Goal: Task Accomplishment & Management: Manage account settings

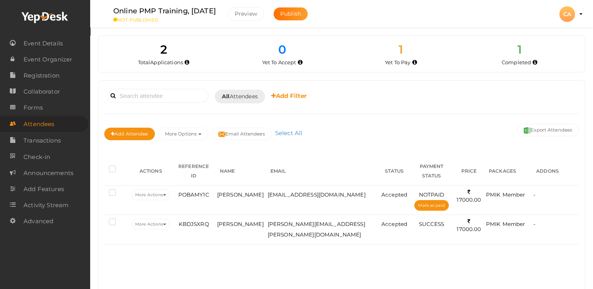
click at [360, 237] on div "Booked for Today Today Tomorrow This Week Custom Date All Attendees All Yet to …" at bounding box center [341, 186] width 486 height 211
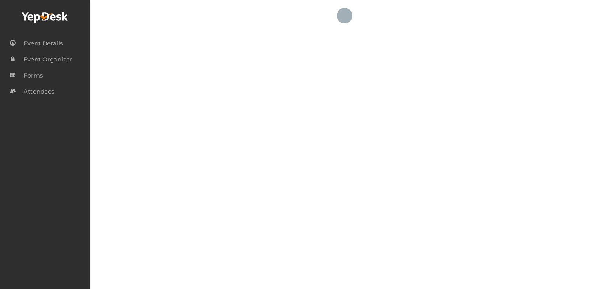
select select "ALL"
